Goal: Find specific page/section: Find specific page/section

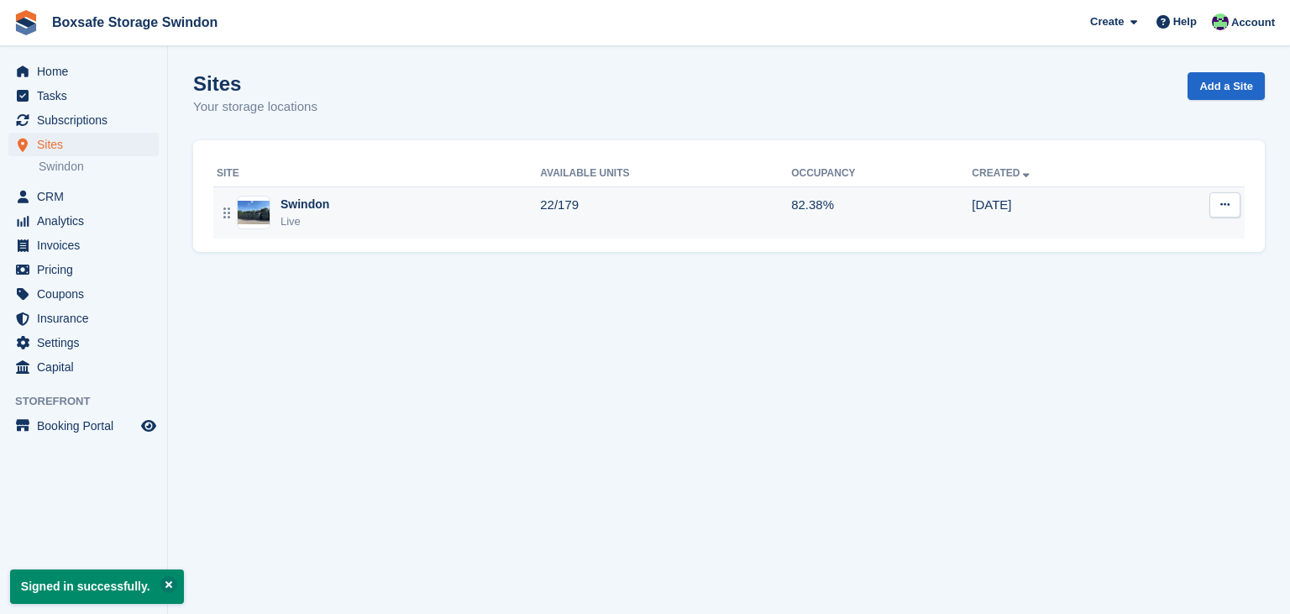
click at [408, 228] on div "Swindon Live" at bounding box center [378, 213] width 323 height 34
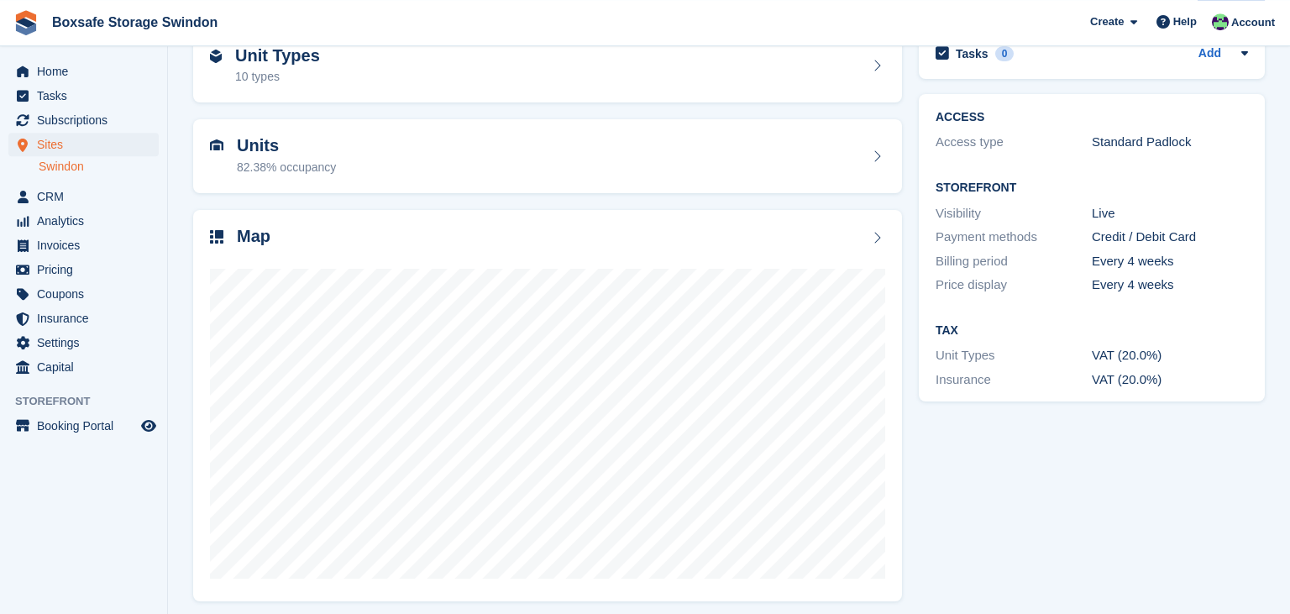
scroll to position [101, 0]
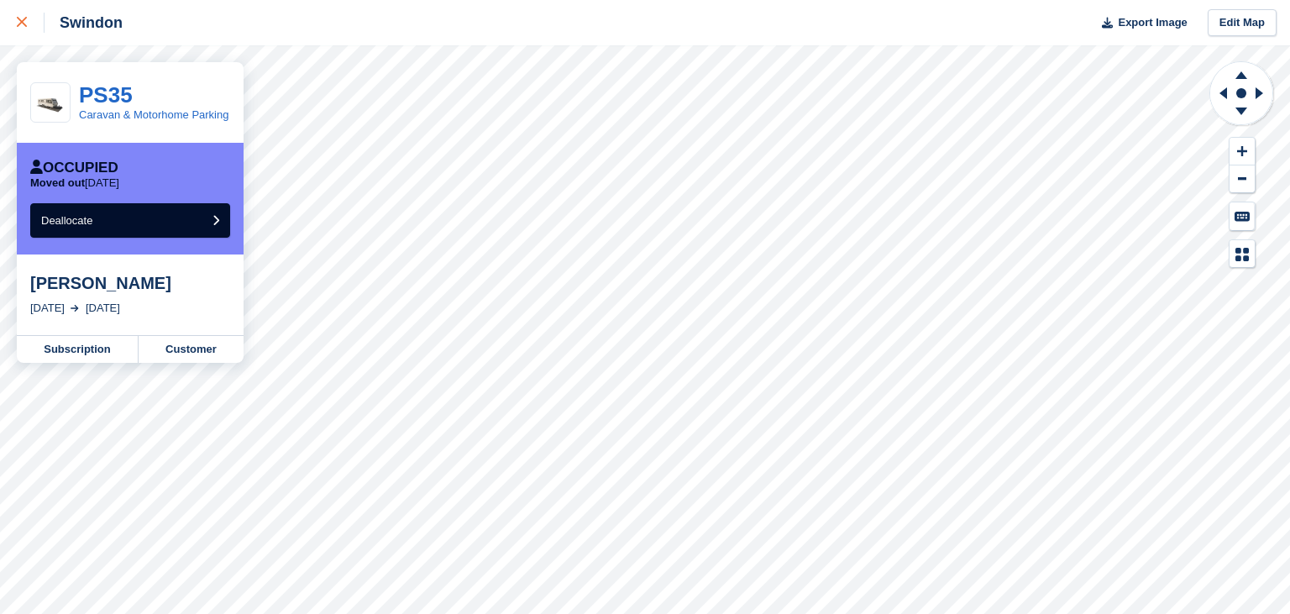
click at [20, 22] on icon at bounding box center [22, 22] width 10 height 10
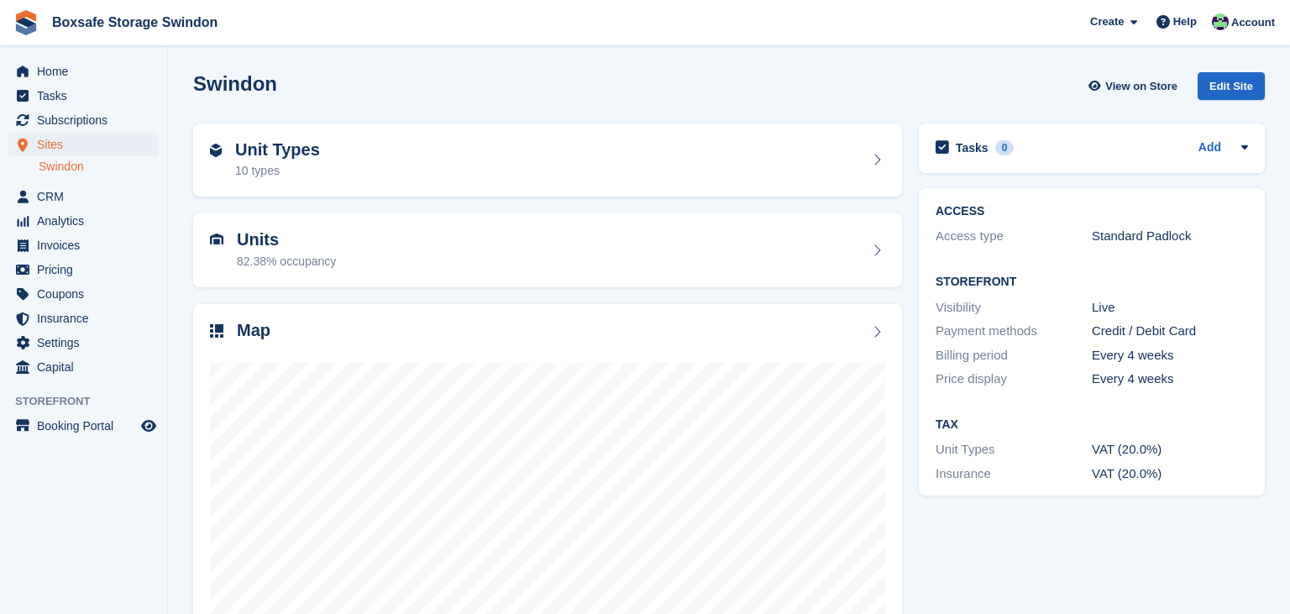
scroll to position [101, 0]
